Goal: Information Seeking & Learning: Learn about a topic

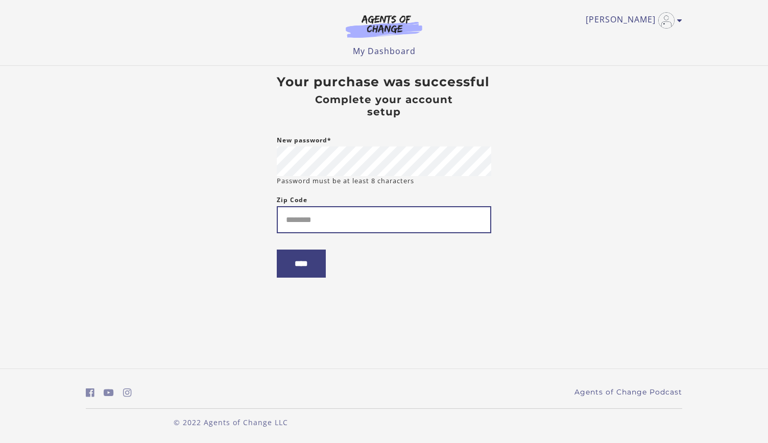
click at [313, 229] on input "Zip Code" at bounding box center [384, 219] width 215 height 27
type input "*****"
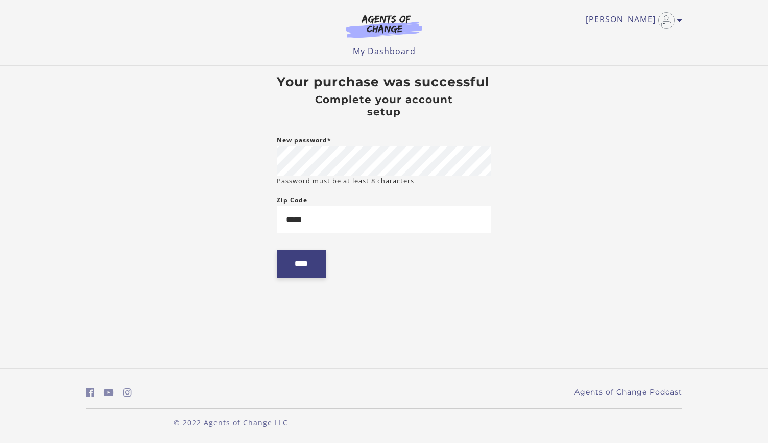
click at [308, 266] on input "****" at bounding box center [301, 264] width 49 height 28
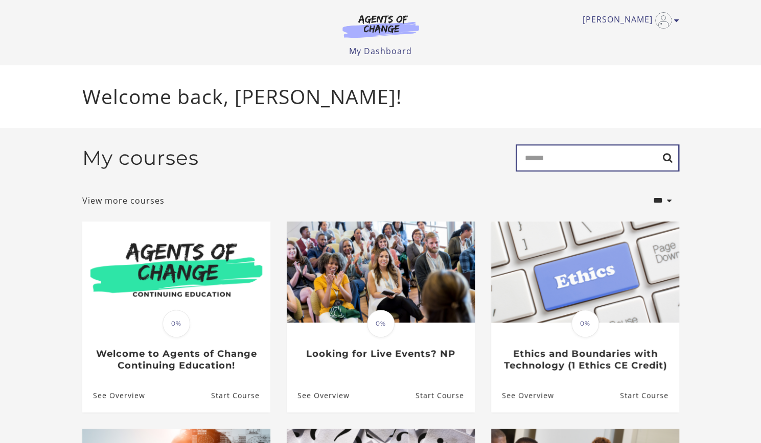
click at [557, 162] on input "Search" at bounding box center [596, 158] width 163 height 27
type input "*"
type input "**********"
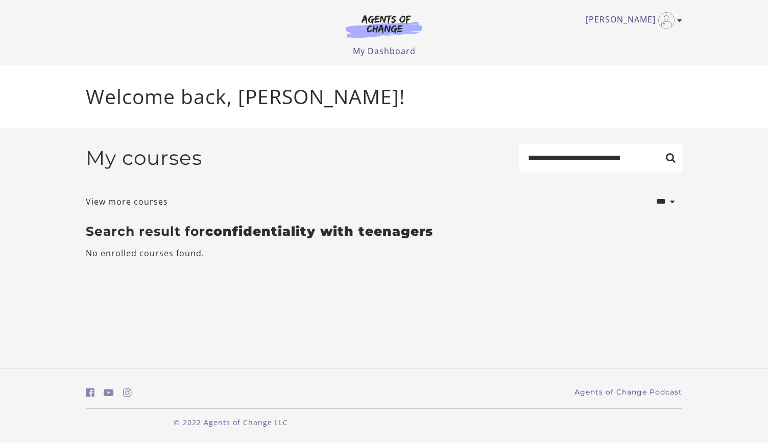
click at [682, 21] on div "Tara M My Account Support Sign Out Toggle menu Menu My Dashboard My Account Sup…" at bounding box center [384, 32] width 613 height 65
click at [676, 18] on link "[PERSON_NAME]" at bounding box center [631, 20] width 91 height 16
click at [618, 38] on link "My Account" at bounding box center [640, 37] width 90 height 17
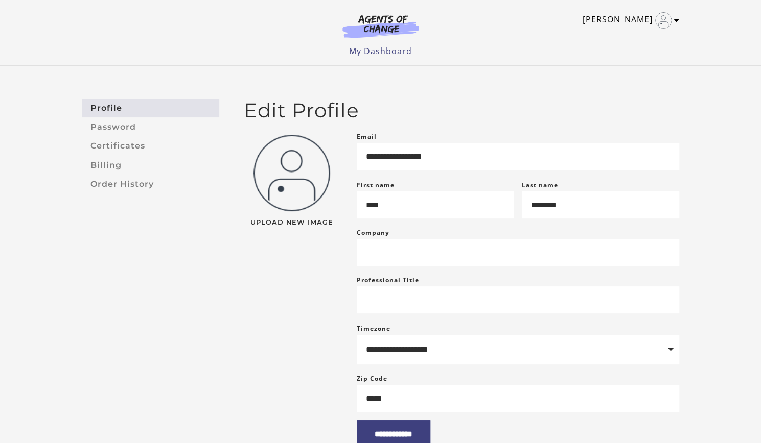
click at [674, 20] on icon "Toggle menu" at bounding box center [676, 20] width 5 height 8
click at [620, 56] on link "Support" at bounding box center [637, 54] width 90 height 17
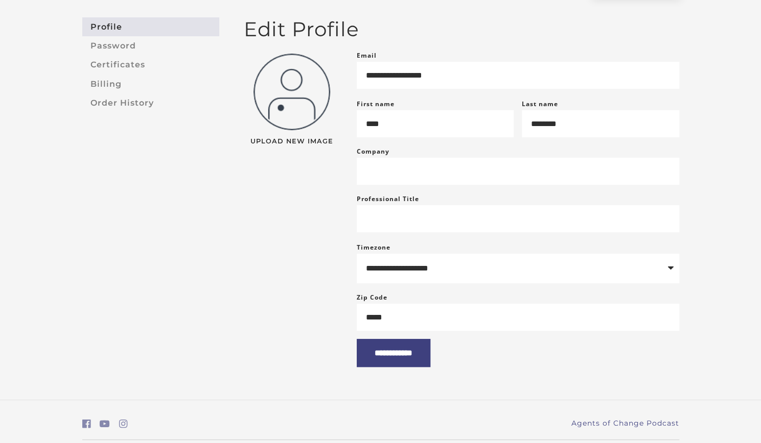
scroll to position [125, 0]
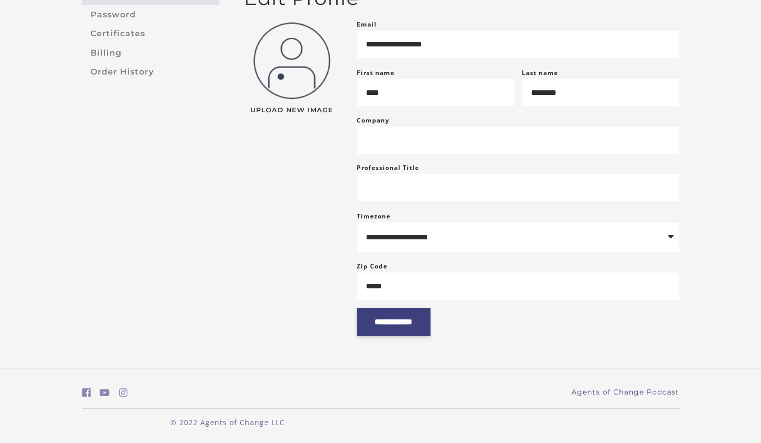
click at [415, 321] on input "**********" at bounding box center [394, 322] width 74 height 28
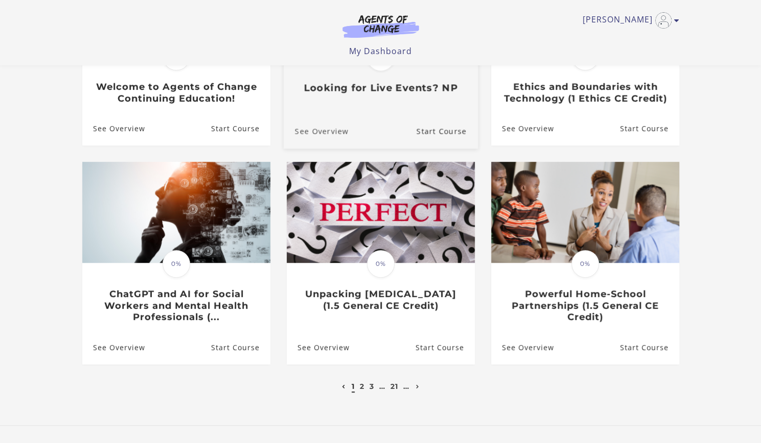
scroll to position [204, 0]
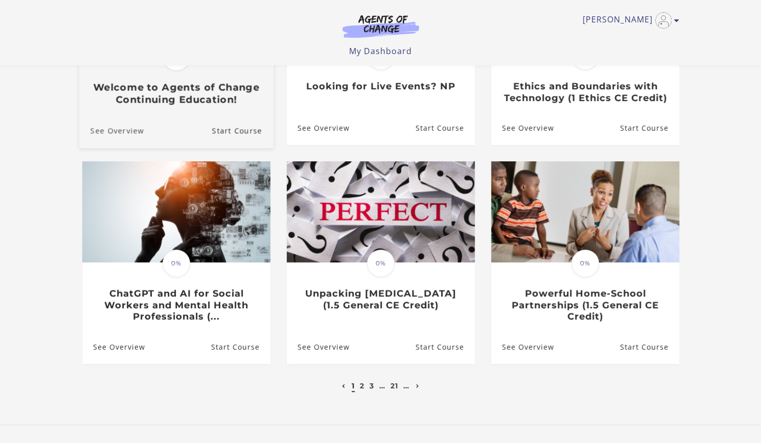
click at [111, 131] on link "See Overview" at bounding box center [111, 131] width 65 height 34
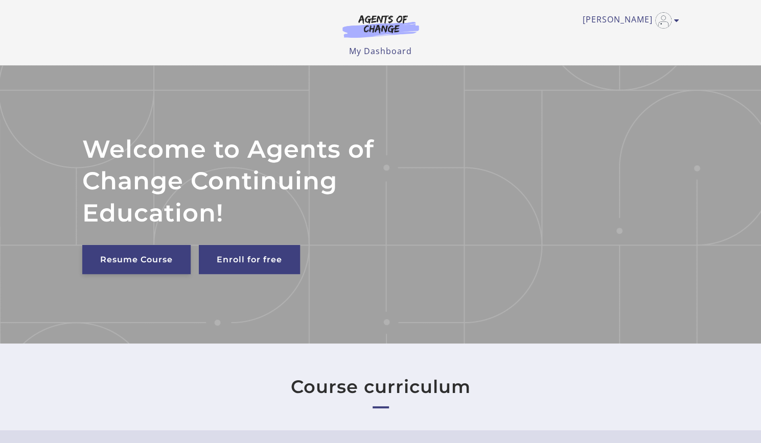
click at [154, 261] on link "Resume Course" at bounding box center [136, 259] width 108 height 29
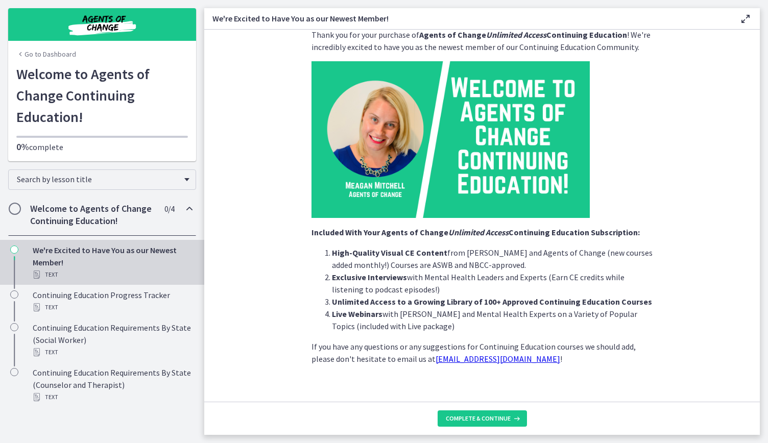
scroll to position [41, 0]
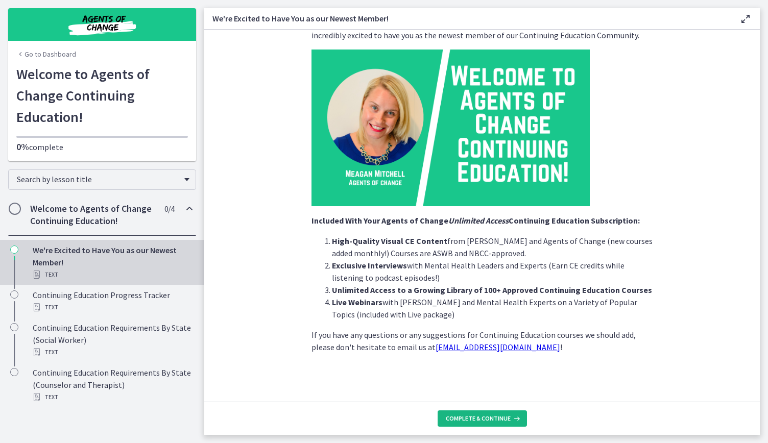
click at [488, 419] on span "Complete & continue" at bounding box center [478, 419] width 65 height 8
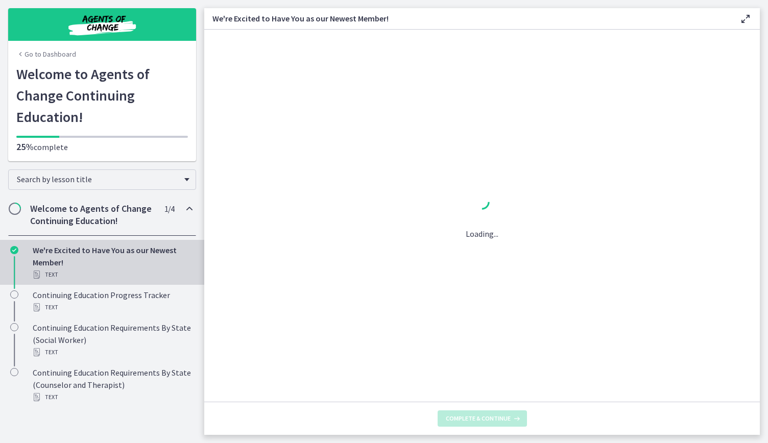
scroll to position [0, 0]
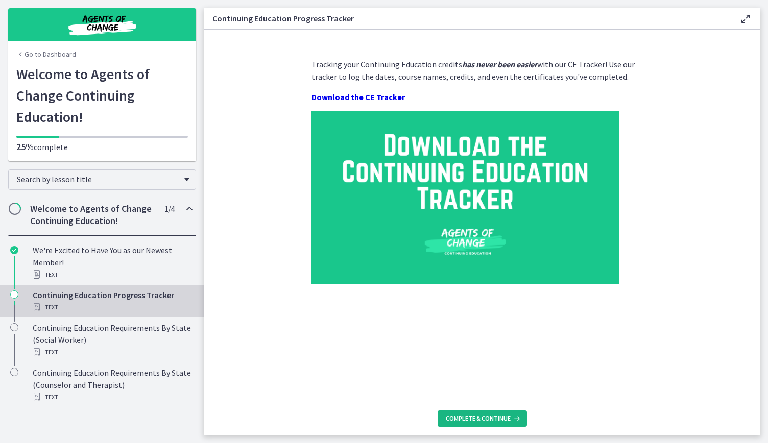
click at [511, 416] on icon at bounding box center [516, 419] width 10 height 8
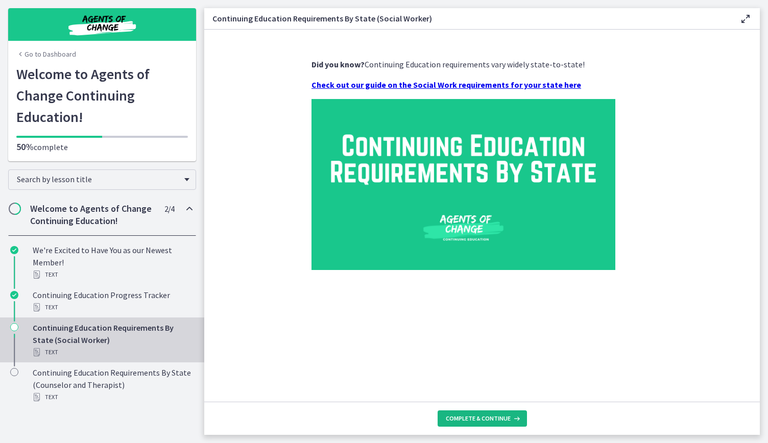
click at [516, 413] on button "Complete & continue" at bounding box center [482, 419] width 89 height 16
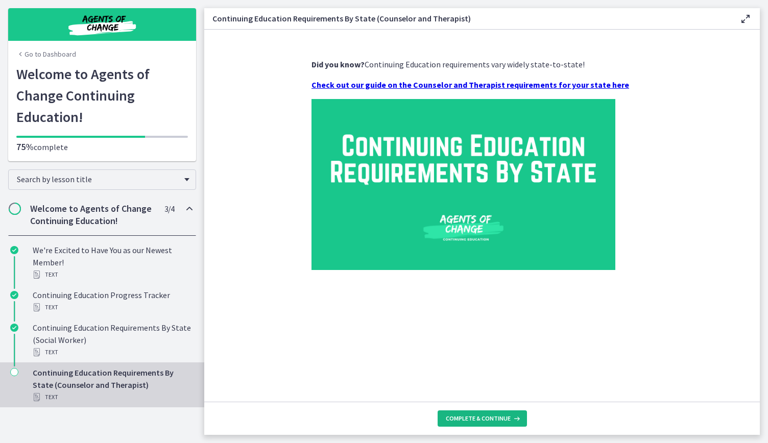
click at [516, 413] on button "Complete & continue" at bounding box center [482, 419] width 89 height 16
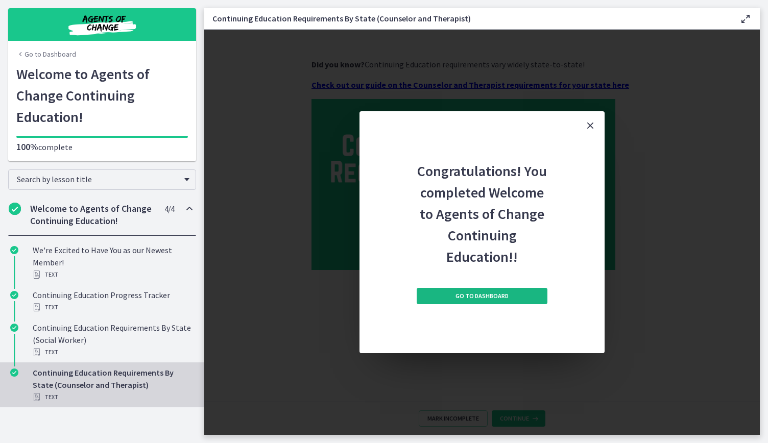
click at [505, 295] on span "Go to Dashboard" at bounding box center [482, 296] width 53 height 8
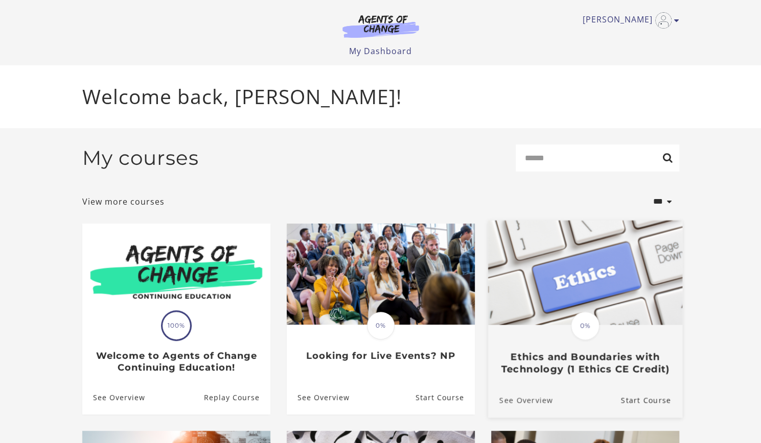
click at [524, 399] on link "See Overview" at bounding box center [519, 401] width 65 height 34
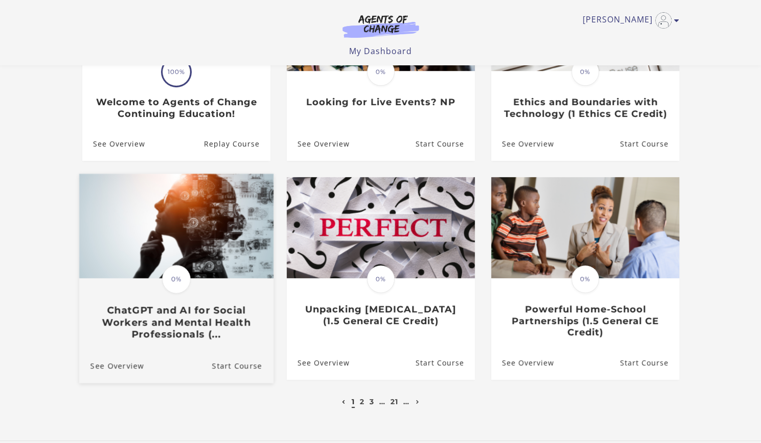
scroll to position [204, 0]
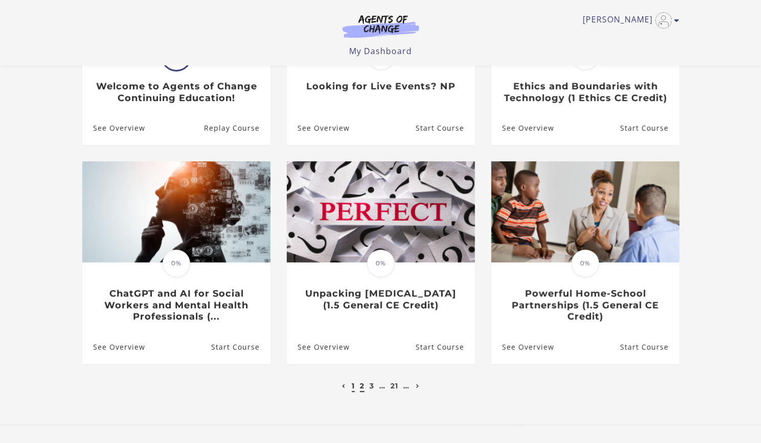
click at [362, 388] on link "2" at bounding box center [362, 386] width 5 height 9
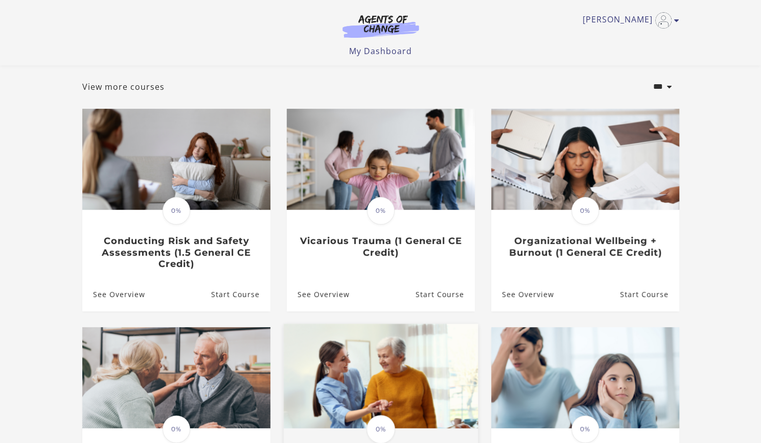
scroll to position [204, 0]
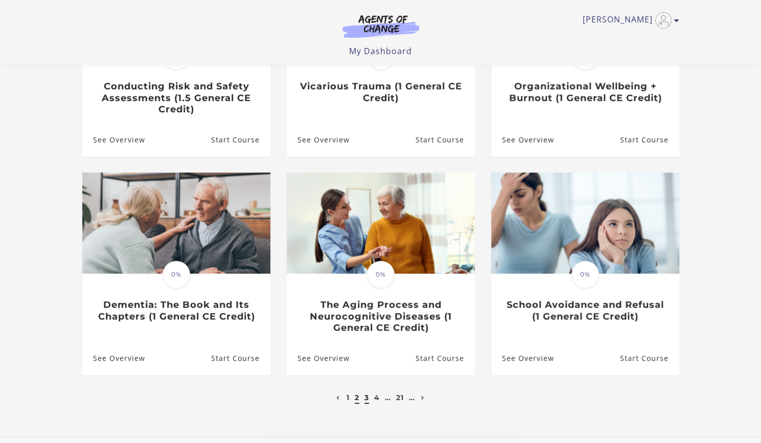
click at [364, 400] on link "3" at bounding box center [366, 397] width 5 height 9
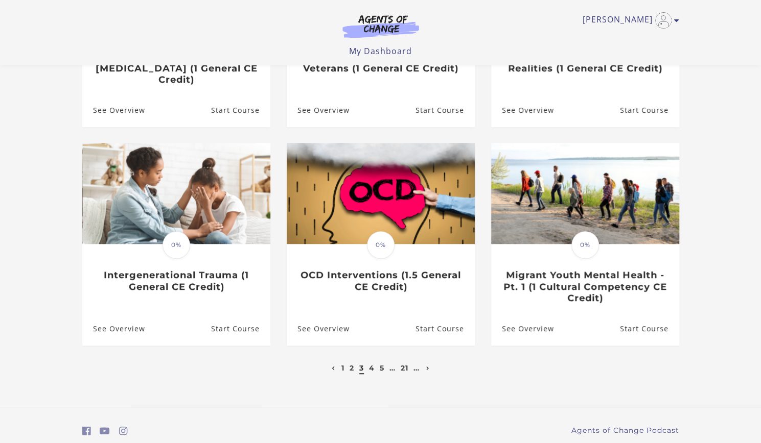
scroll to position [255, 0]
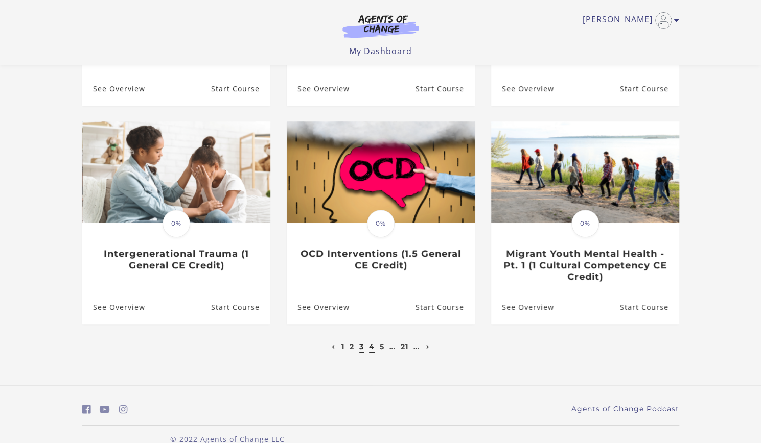
click at [372, 342] on link "4" at bounding box center [372, 346] width 6 height 9
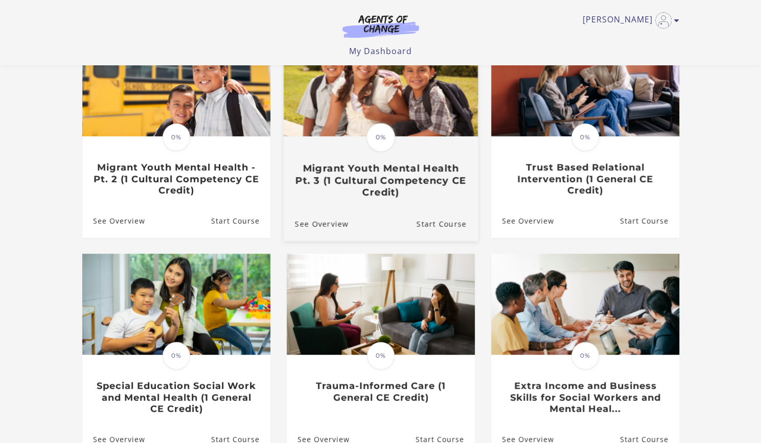
scroll to position [204, 0]
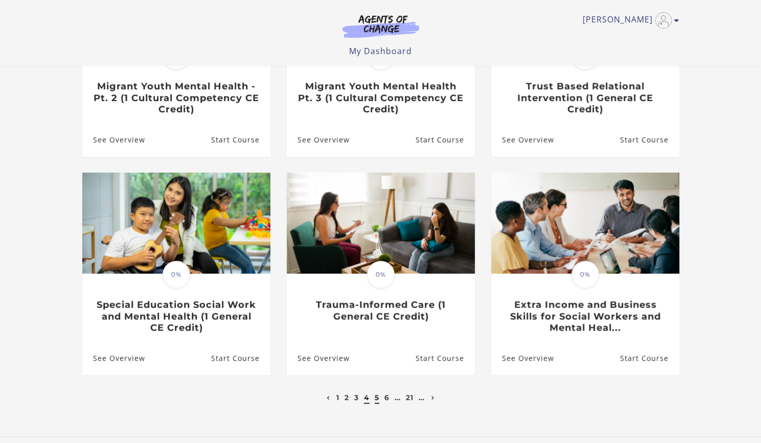
click at [375, 399] on link "5" at bounding box center [376, 397] width 5 height 9
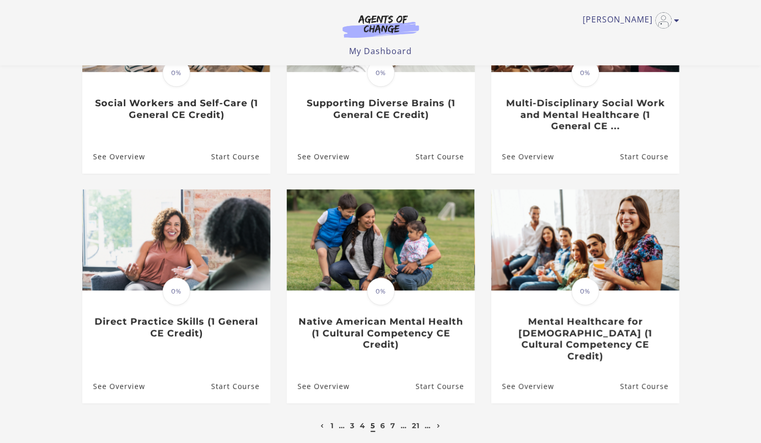
scroll to position [204, 0]
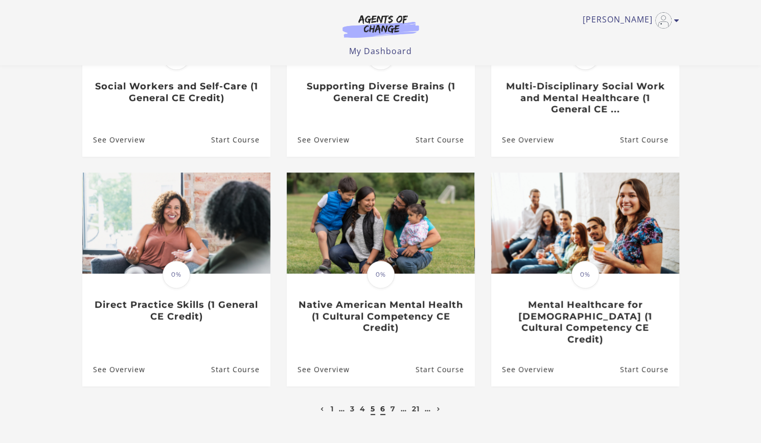
click at [382, 405] on link "6" at bounding box center [382, 409] width 5 height 9
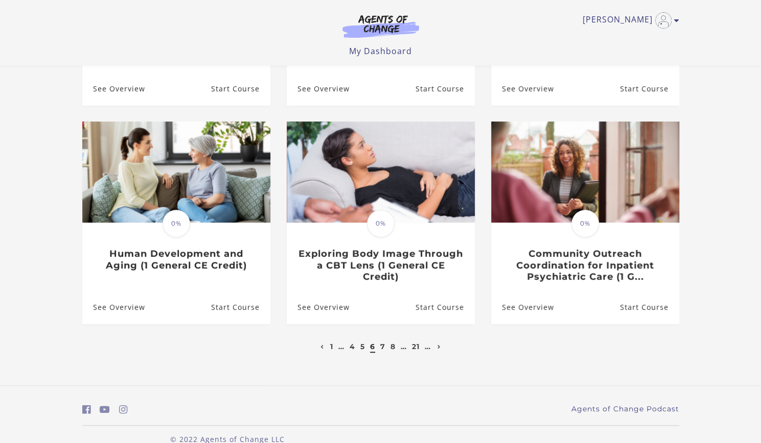
scroll to position [274, 0]
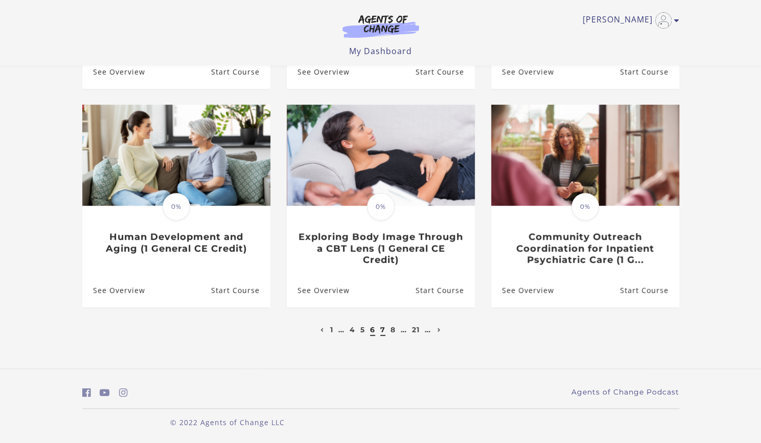
click at [383, 331] on link "7" at bounding box center [382, 329] width 5 height 9
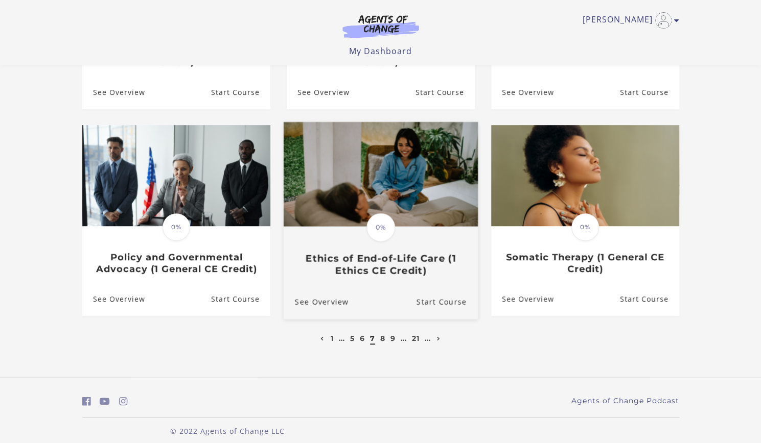
scroll to position [255, 0]
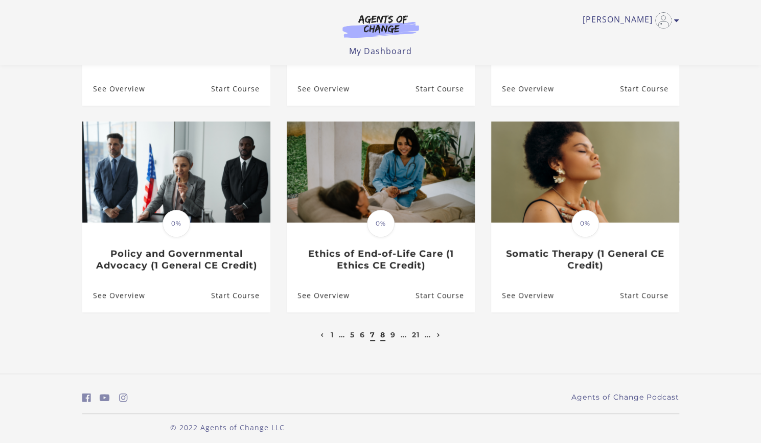
click at [383, 338] on link "8" at bounding box center [382, 335] width 5 height 9
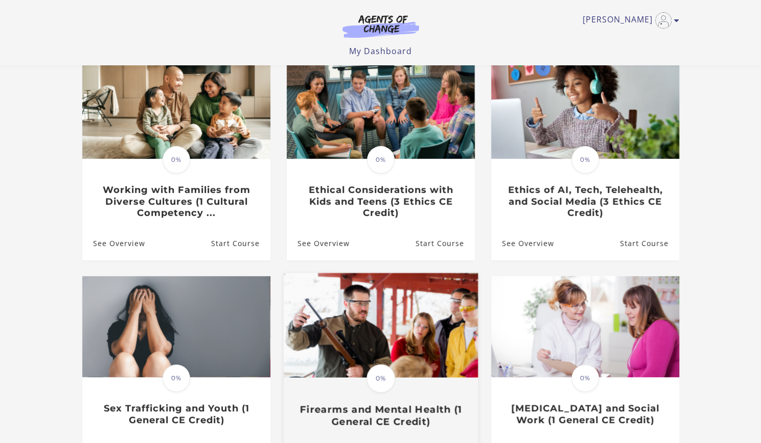
scroll to position [102, 0]
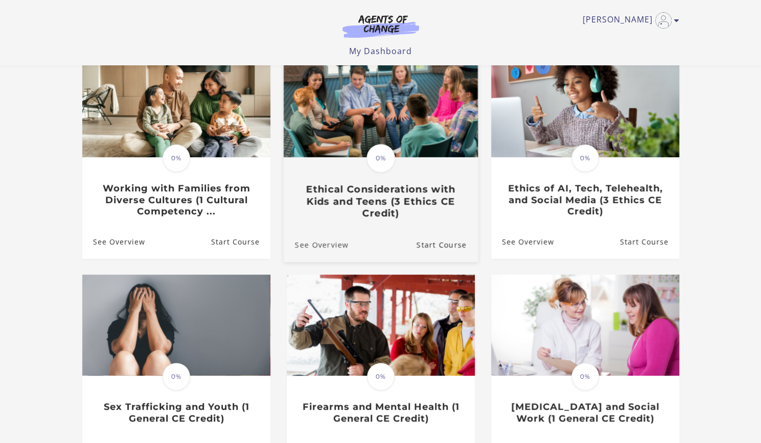
click at [315, 247] on link "See Overview" at bounding box center [315, 244] width 65 height 34
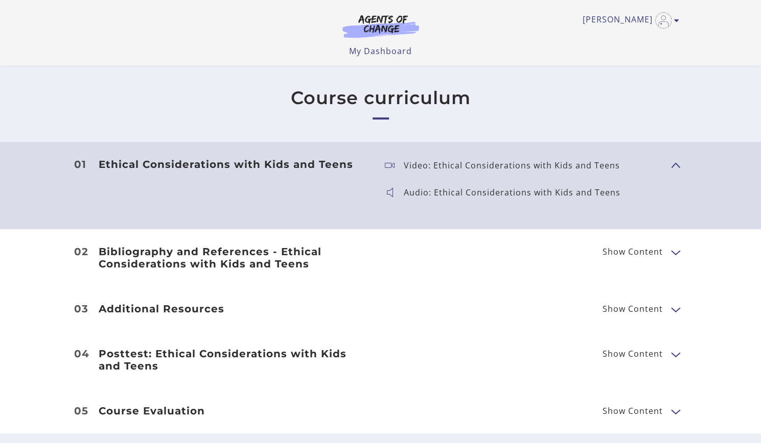
scroll to position [250, 0]
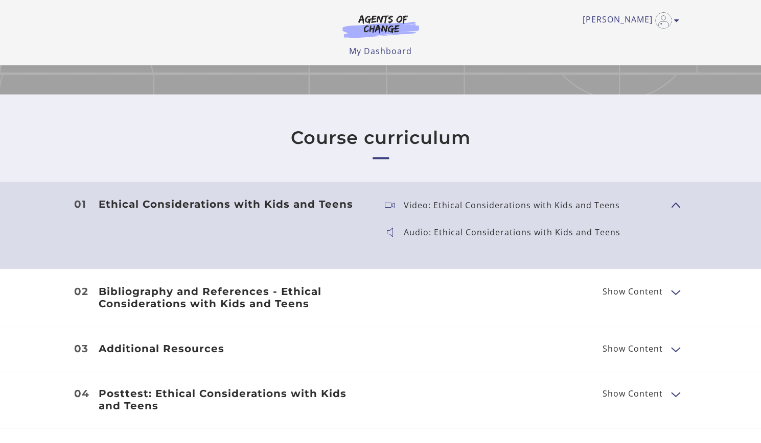
click at [265, 210] on h3 "Ethical Considerations with Kids and Teens" at bounding box center [234, 204] width 270 height 12
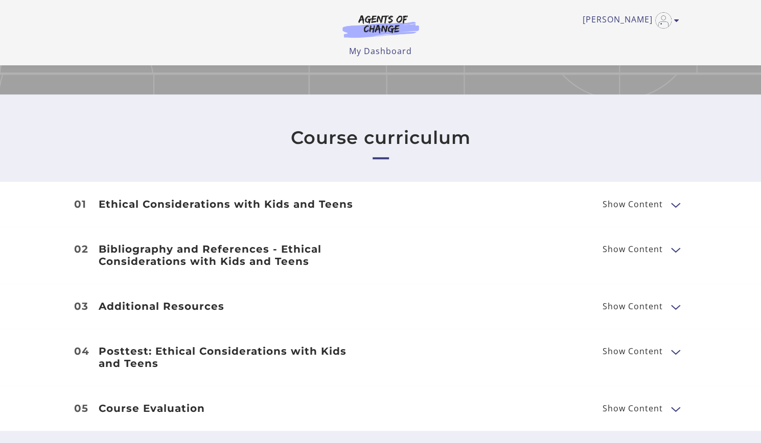
click at [265, 210] on h3 "Ethical Considerations with Kids and Teens" at bounding box center [234, 204] width 270 height 12
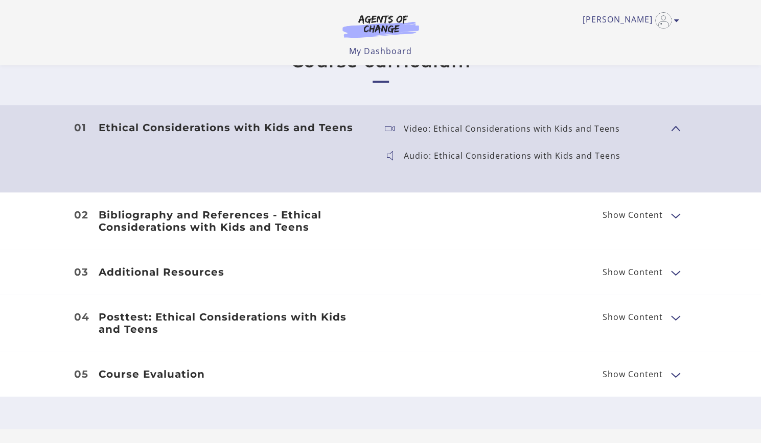
scroll to position [404, 0]
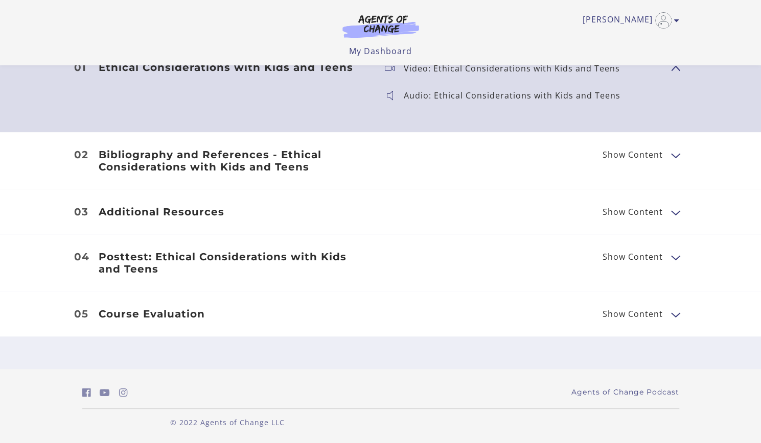
click at [674, 157] on button "Show Content" at bounding box center [675, 155] width 8 height 13
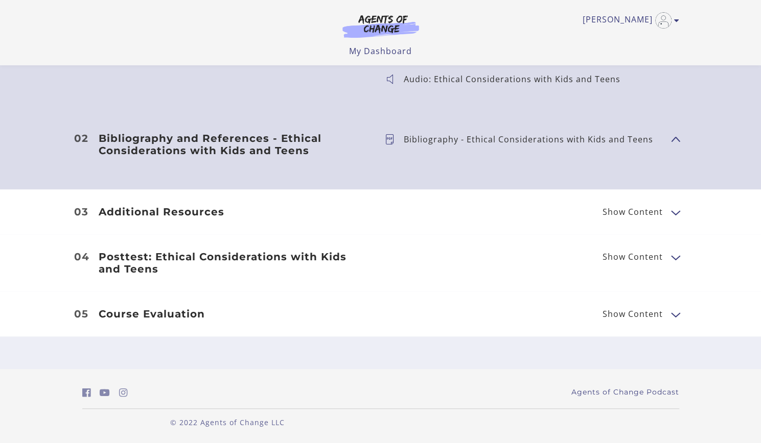
click at [392, 145] on icon at bounding box center [394, 139] width 19 height 10
click at [671, 210] on button "Show Content" at bounding box center [675, 212] width 8 height 13
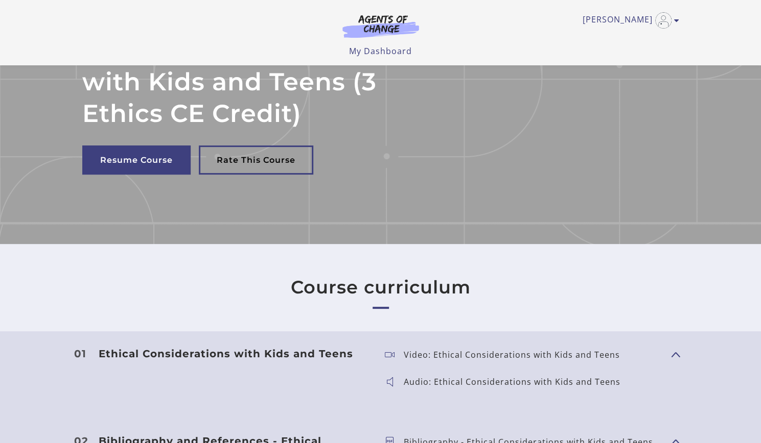
scroll to position [0, 0]
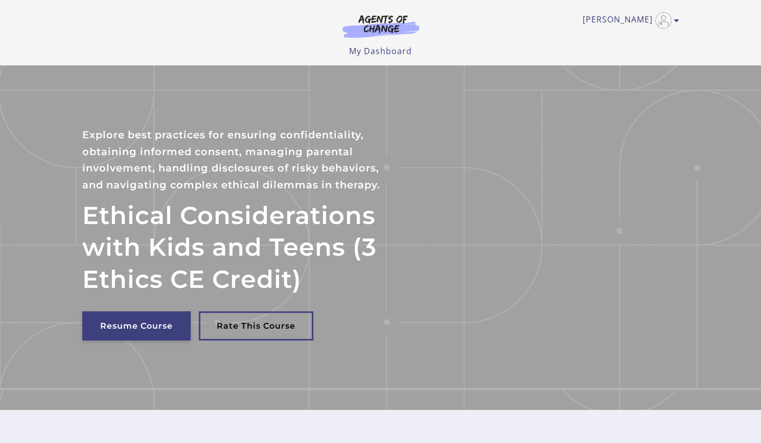
click at [142, 341] on link "Resume Course" at bounding box center [136, 326] width 108 height 29
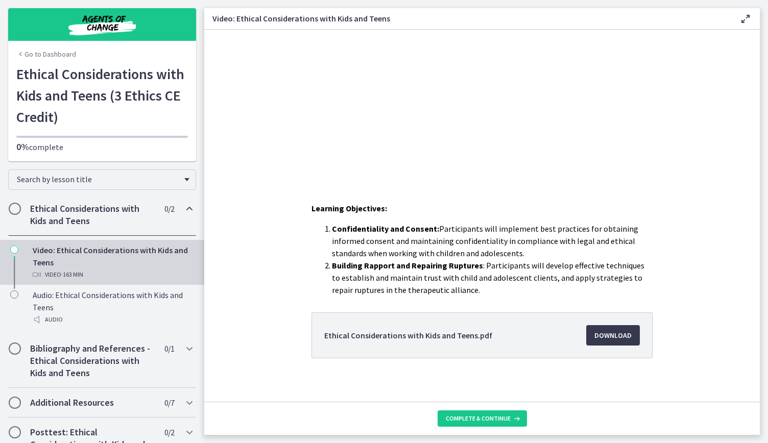
scroll to position [122, 0]
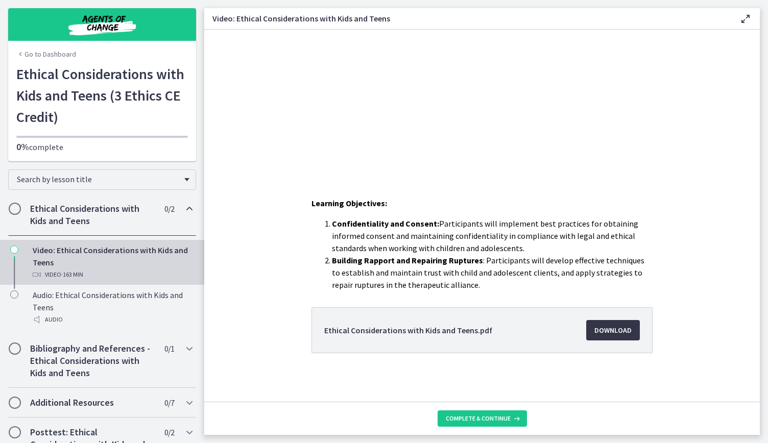
click at [602, 328] on span "Download Opens in a new window" at bounding box center [613, 330] width 37 height 12
